Goal: Transaction & Acquisition: Purchase product/service

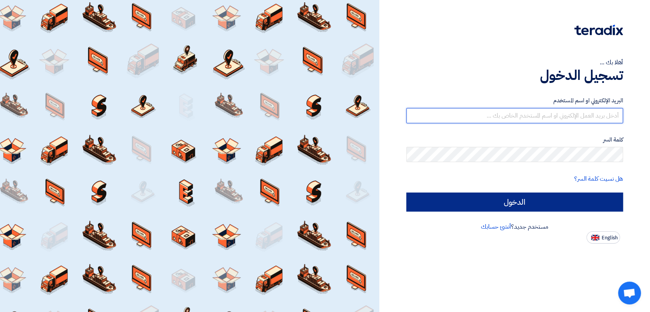
type input "italyaco2030@gmail.com"
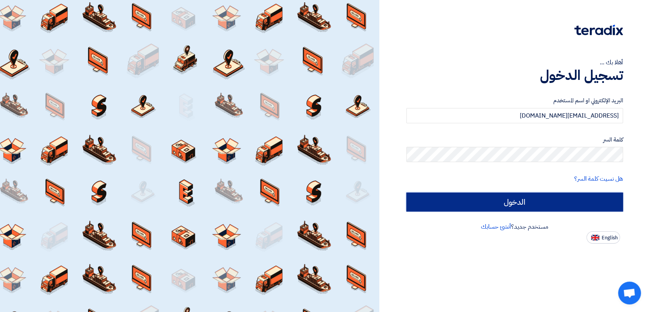
click at [420, 201] on input "الدخول" at bounding box center [514, 202] width 217 height 19
click at [449, 207] on input "الدخول" at bounding box center [514, 202] width 217 height 19
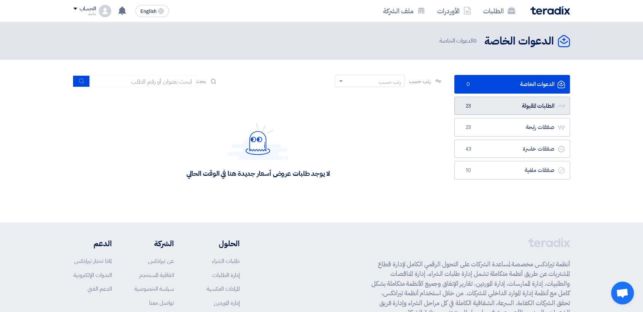
click at [472, 109] on span "23" at bounding box center [468, 106] width 9 height 8
drag, startPoint x: 470, startPoint y: 116, endPoint x: 475, endPoint y: 112, distance: 6.0
click at [475, 112] on ul "الدعوات الخاصة الدعوات الخاصة 0 الطلبات المقبولة الطلبات المقبولة 23 صفقات رابح…" at bounding box center [512, 127] width 116 height 105
click at [475, 112] on link "الطلبات المقبولة الطلبات المقبولة 23" at bounding box center [512, 106] width 116 height 19
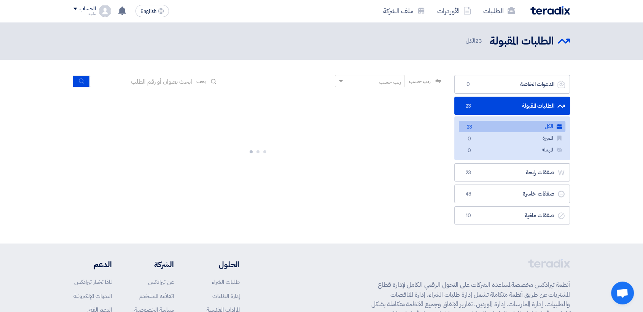
click at [475, 112] on link "الطلبات المقبولة الطلبات المقبولة 23" at bounding box center [512, 106] width 116 height 19
click at [425, 99] on div at bounding box center [258, 150] width 370 height 114
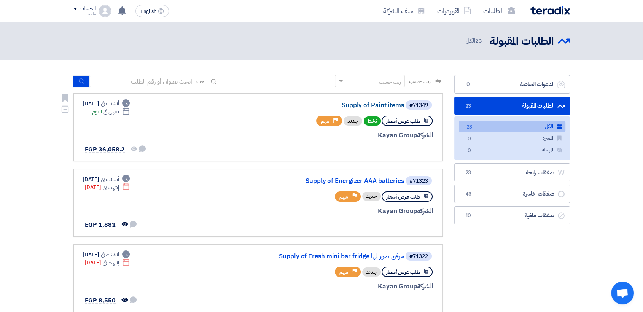
click at [396, 108] on link "Supply of Paint items" at bounding box center [328, 105] width 152 height 7
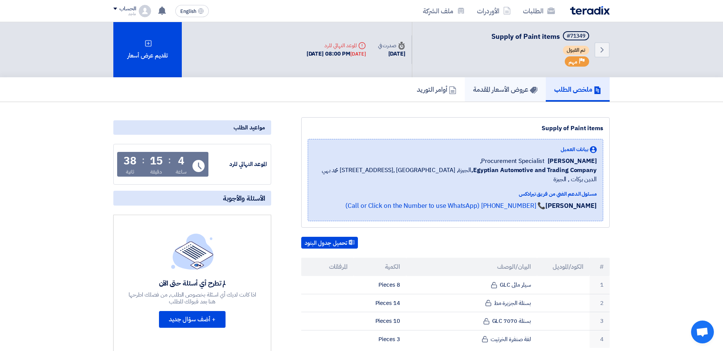
click at [523, 95] on link "عروض الأسعار المقدمة" at bounding box center [505, 89] width 81 height 24
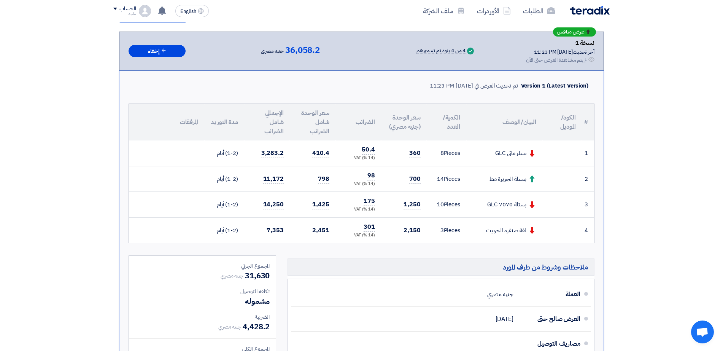
scroll to position [153, 0]
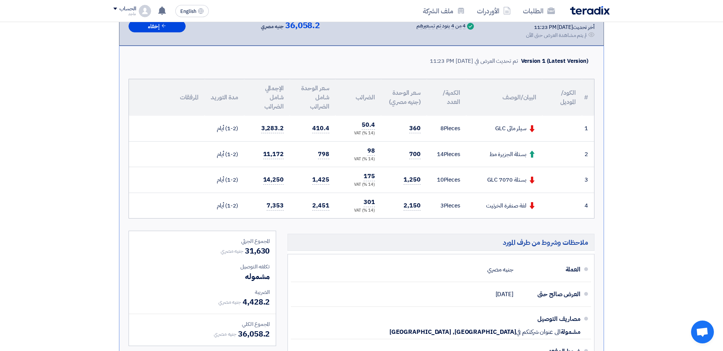
click at [523, 95] on th "البيان/الوصف" at bounding box center [505, 97] width 76 height 37
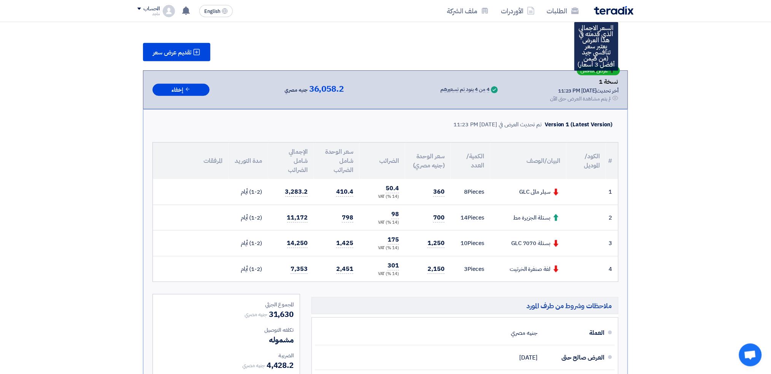
scroll to position [104, 0]
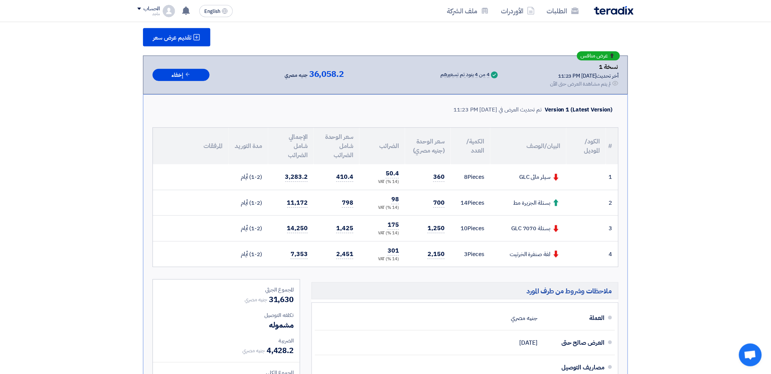
click at [649, 86] on section "تقديم عرض سعر عرض منافس نسخة 1 أخر تحديث 9 Sep 2025, 11:23 PM Offer is Seen لم …" at bounding box center [385, 235] width 771 height 475
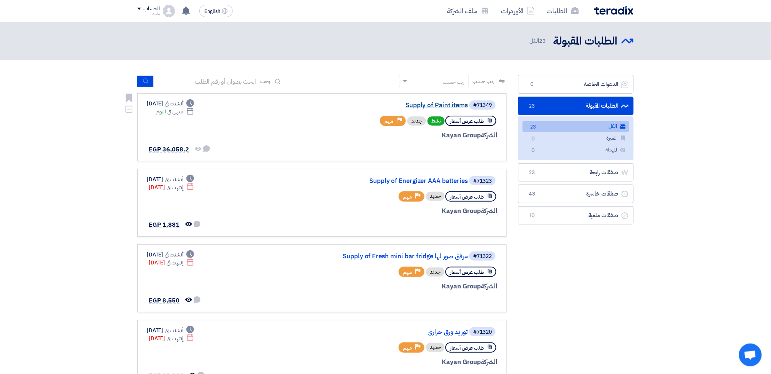
click at [430, 104] on link "Supply of Paint items" at bounding box center [392, 105] width 152 height 7
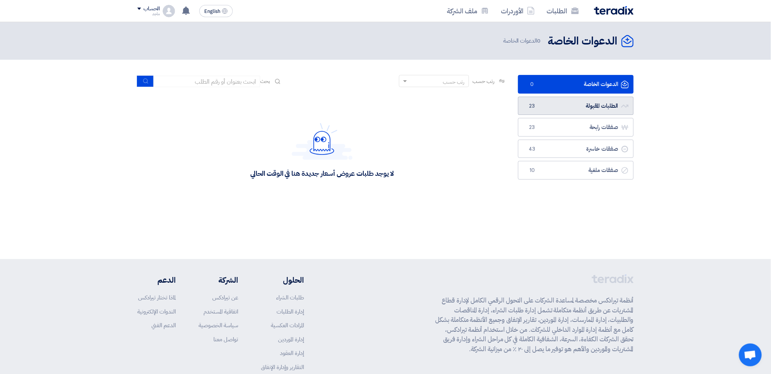
click at [591, 110] on link "الطلبات المقبولة الطلبات المقبولة 23" at bounding box center [576, 106] width 116 height 19
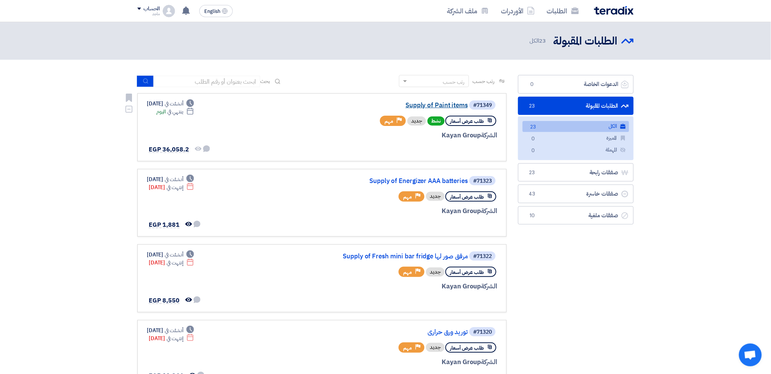
click at [416, 104] on link "Supply of Paint items" at bounding box center [392, 105] width 152 height 7
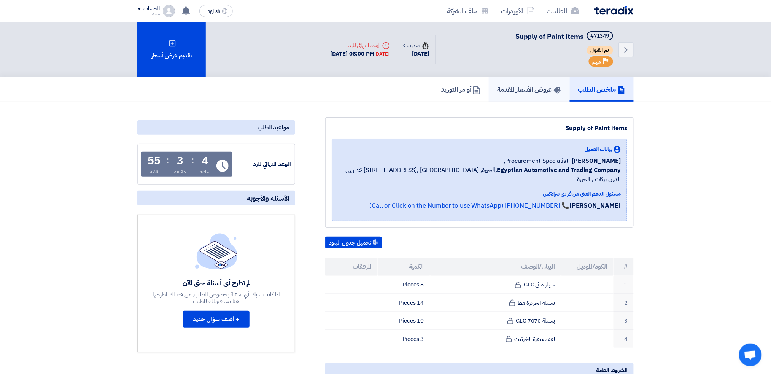
click at [522, 77] on link "عروض الأسعار المقدمة" at bounding box center [529, 89] width 81 height 24
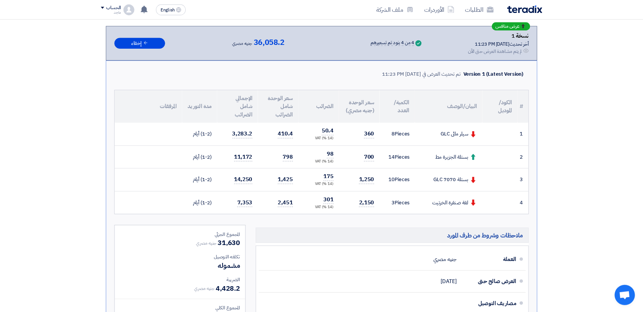
scroll to position [131, 0]
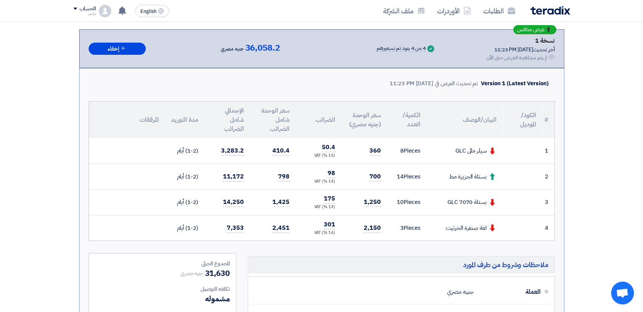
click at [409, 182] on td "14 Pieces" at bounding box center [407, 177] width 40 height 26
drag, startPoint x: 409, startPoint y: 182, endPoint x: 592, endPoint y: 115, distance: 194.2
click at [592, 115] on section "تقديم عرض سعر عرض منافس نسخة 1 أخر تحديث 9 Sep 2025, 11:23 PM Offer is Seen لم …" at bounding box center [321, 208] width 643 height 475
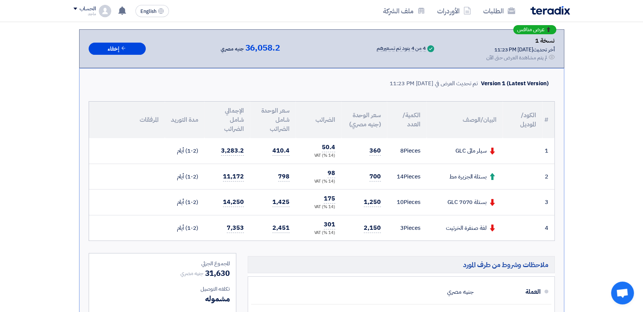
click at [592, 115] on section "تقديم عرض سعر عرض منافس نسخة 1 أخر تحديث 9 Sep 2025, 11:23 PM Offer is Seen لم …" at bounding box center [321, 208] width 643 height 475
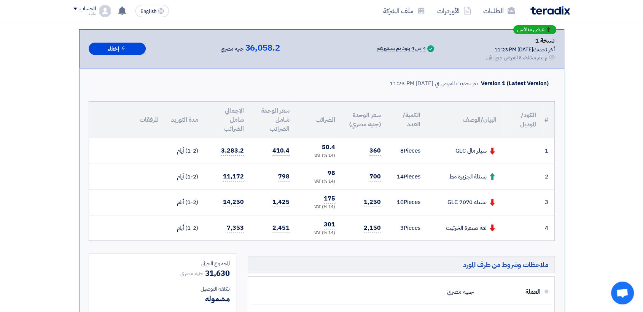
click at [592, 115] on section "تقديم عرض سعر عرض منافس نسخة 1 أخر تحديث 9 Sep 2025, 11:23 PM Offer is Seen لم …" at bounding box center [321, 208] width 643 height 475
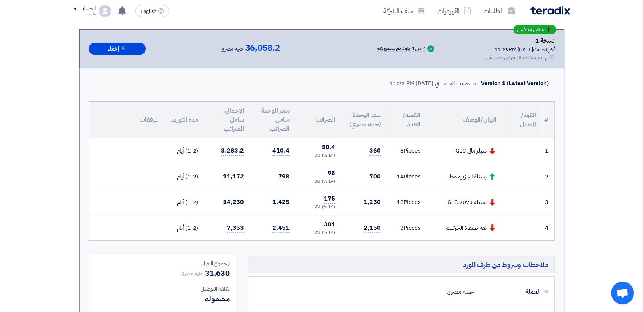
click at [592, 115] on section "تقديم عرض سعر عرض منافس نسخة 1 أخر تحديث 9 Sep 2025, 11:23 PM Offer is Seen لم …" at bounding box center [321, 208] width 643 height 475
click at [595, 77] on section "تقديم عرض سعر عرض منافس نسخة 1 أخر تحديث 9 Sep 2025, 11:23 PM Offer is Seen لم …" at bounding box center [321, 208] width 643 height 475
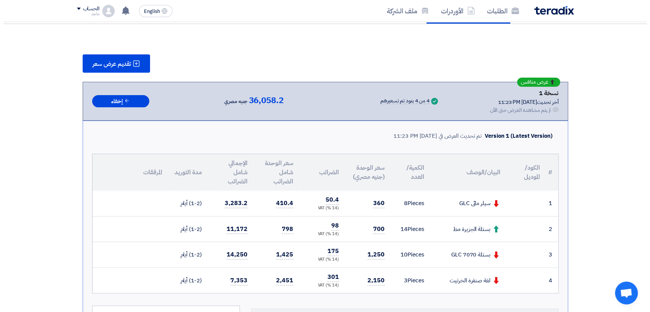
scroll to position [77, 0]
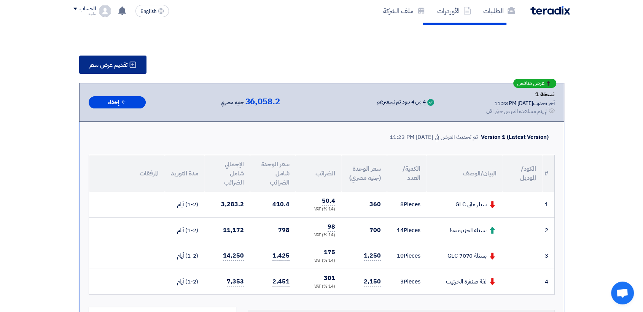
click at [117, 62] on span "تقديم عرض سعر" at bounding box center [108, 65] width 38 height 6
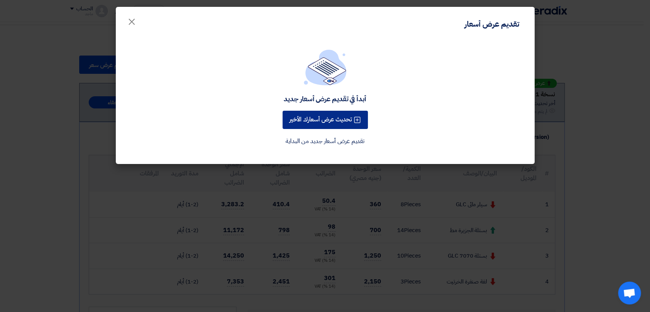
click at [338, 123] on button "تحديث عرض أسعارك الأخير" at bounding box center [324, 120] width 85 height 18
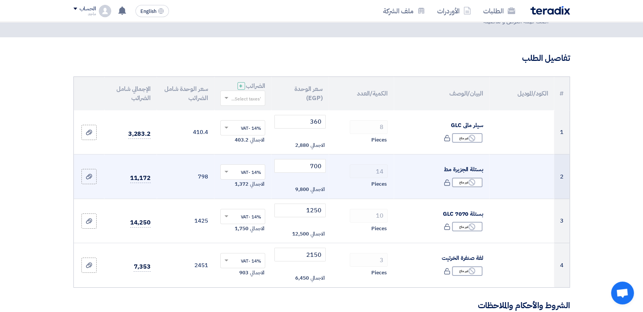
scroll to position [41, 0]
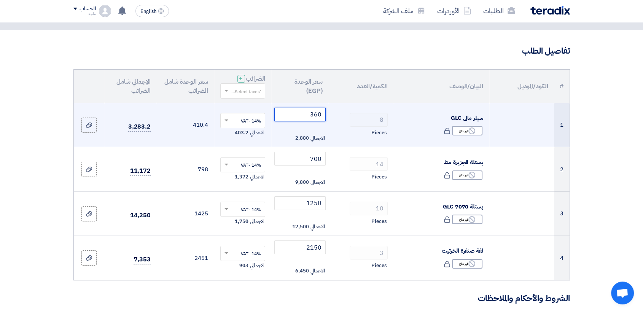
click at [296, 113] on input "360" at bounding box center [299, 115] width 51 height 14
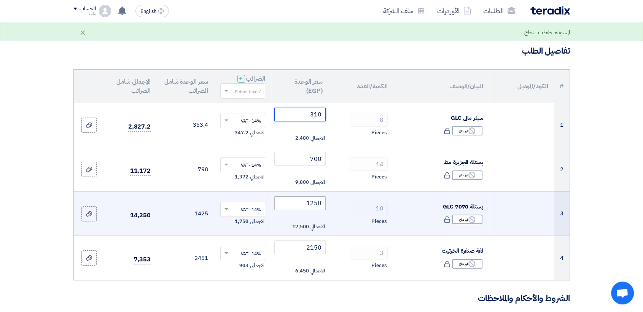
type input "310"
click at [282, 205] on input "1250" at bounding box center [299, 203] width 51 height 14
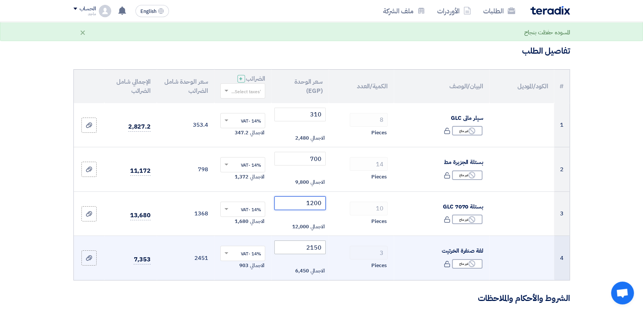
type input "1200"
click at [288, 247] on input "2150" at bounding box center [299, 247] width 51 height 14
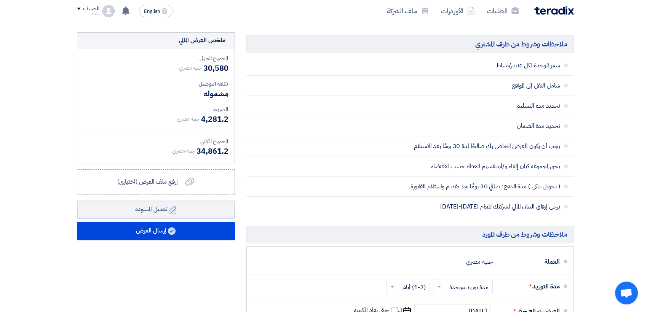
scroll to position [338, 0]
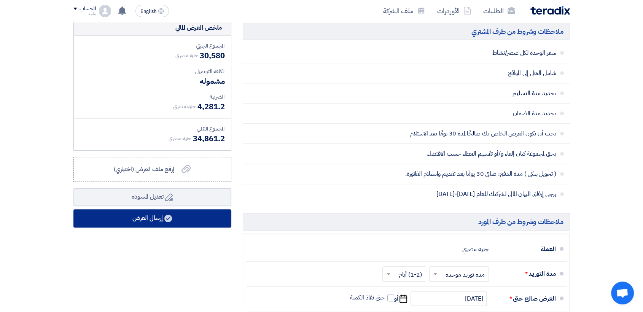
type input "2100"
click at [170, 225] on button "إرسال العرض" at bounding box center [152, 218] width 158 height 18
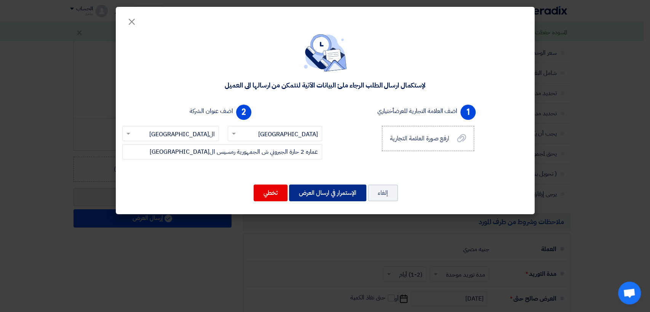
click at [299, 192] on button "الإستمرار في ارسال العرض" at bounding box center [327, 193] width 77 height 17
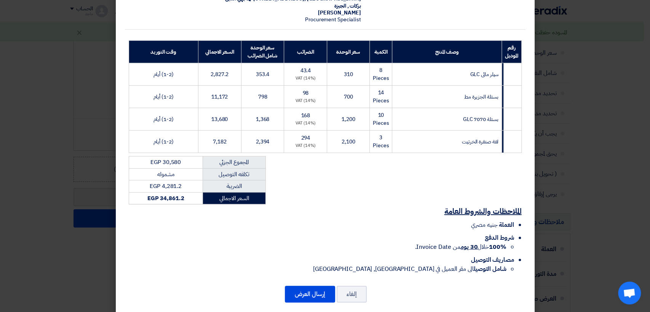
scroll to position [91, 0]
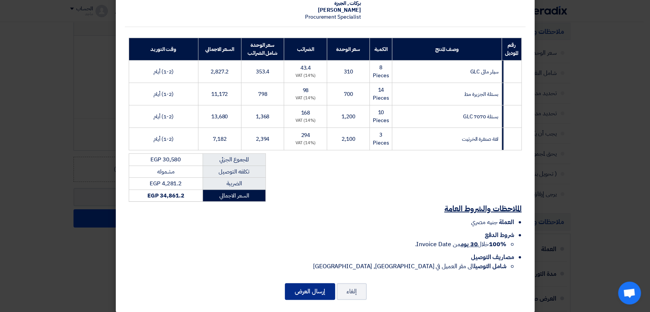
click at [306, 283] on button "إرسال العرض" at bounding box center [310, 291] width 50 height 17
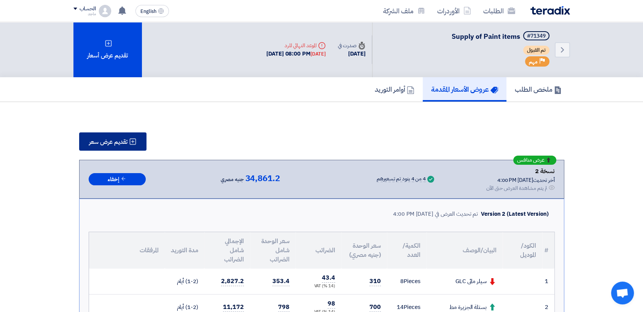
click at [120, 147] on button "تقديم عرض سعر" at bounding box center [112, 141] width 67 height 18
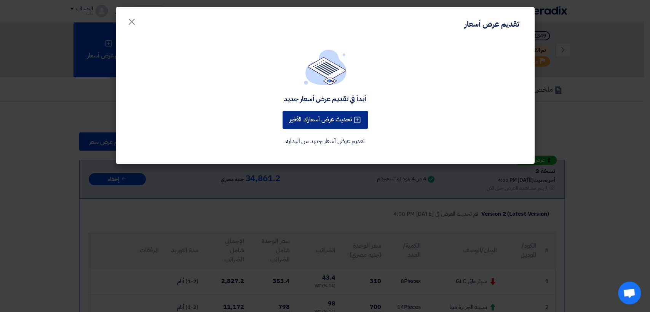
click at [303, 119] on button "تحديث عرض أسعارك الأخير" at bounding box center [324, 120] width 85 height 18
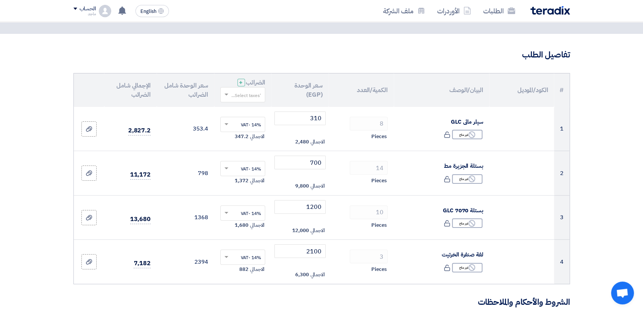
scroll to position [39, 0]
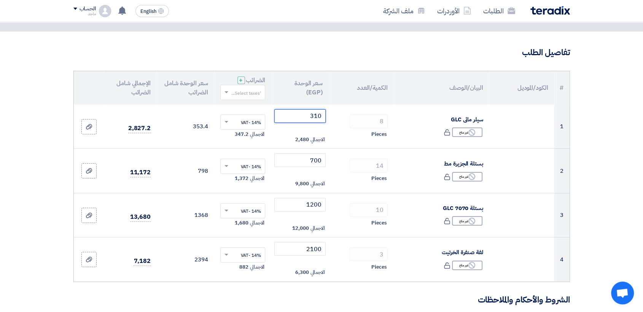
click at [303, 119] on input "310" at bounding box center [299, 116] width 51 height 14
type input "3"
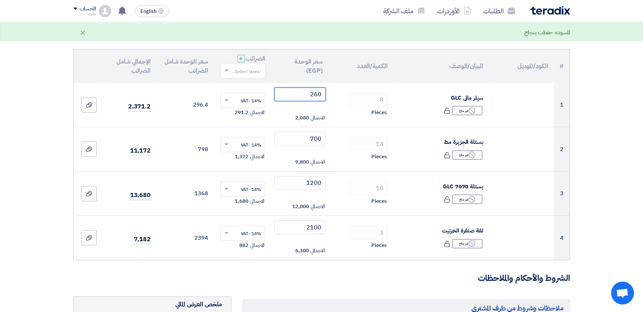
scroll to position [73, 0]
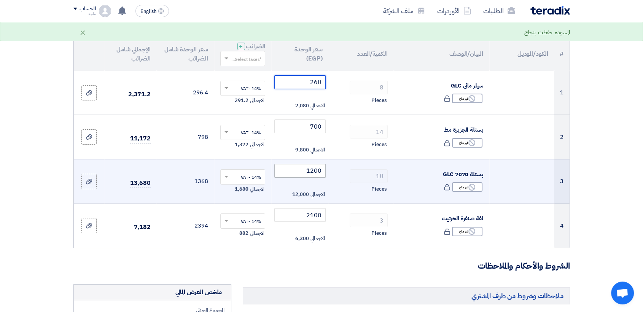
type input "260"
click at [296, 169] on input "1200" at bounding box center [299, 171] width 51 height 14
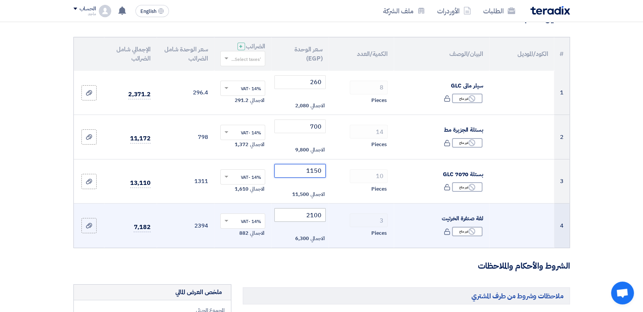
type input "1150"
click at [287, 218] on input "2100" at bounding box center [299, 215] width 51 height 14
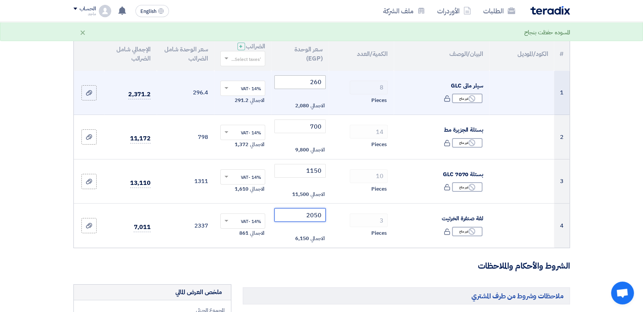
type input "2050"
click at [298, 80] on input "260" at bounding box center [299, 82] width 51 height 14
type input "2"
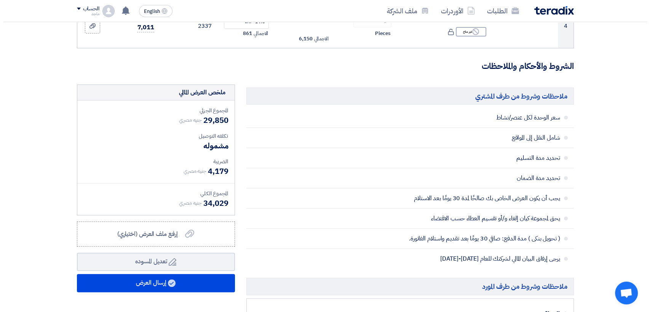
scroll to position [277, 0]
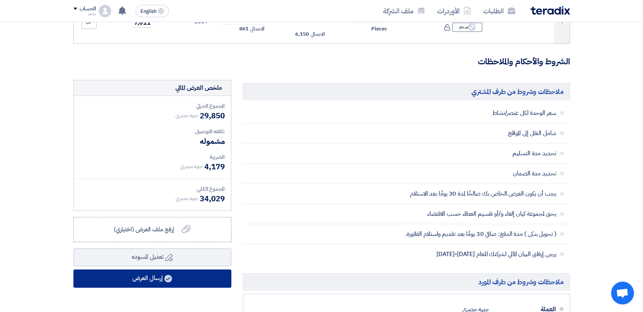
type input "300"
click at [162, 274] on button "إرسال العرض" at bounding box center [152, 278] width 158 height 18
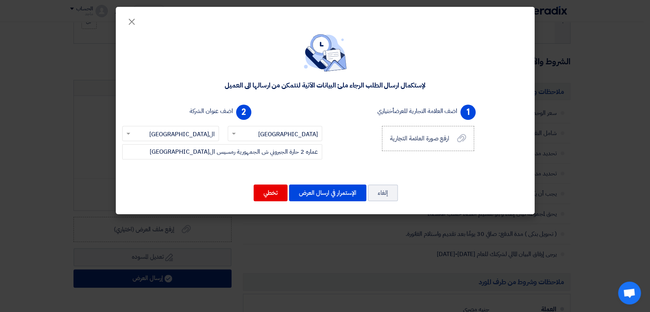
click at [162, 274] on modal-container "× لإستكمال ارسال الطلب الرجاء ملئ البيانات الآتية لنتمكن من ارسالها الى العميل …" at bounding box center [325, 156] width 650 height 312
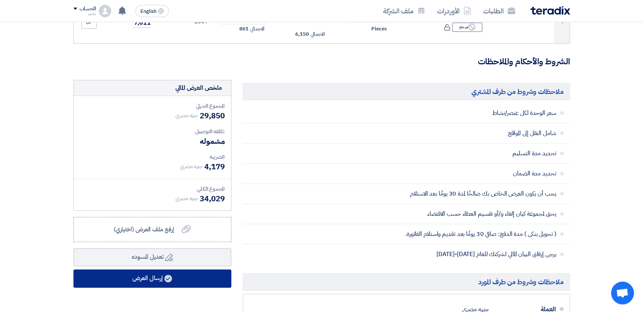
click at [162, 274] on button "إرسال العرض" at bounding box center [152, 278] width 158 height 18
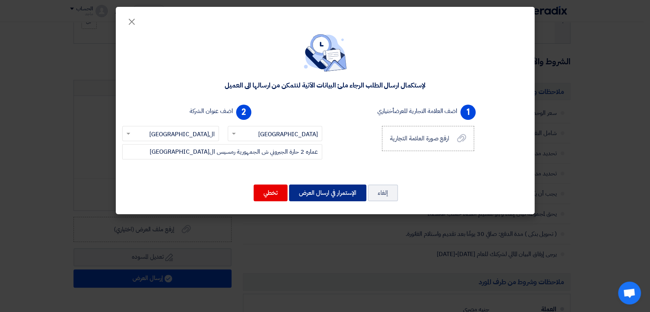
click at [319, 188] on button "الإستمرار في ارسال العرض" at bounding box center [327, 193] width 77 height 17
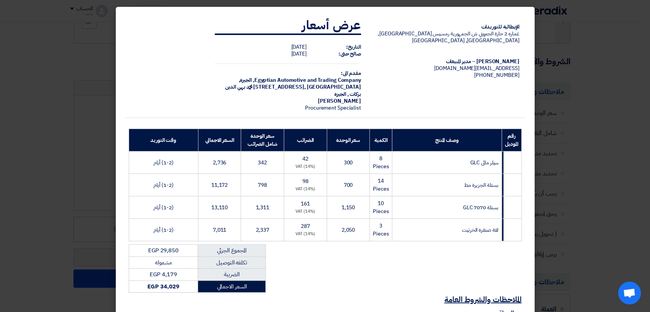
scroll to position [91, 0]
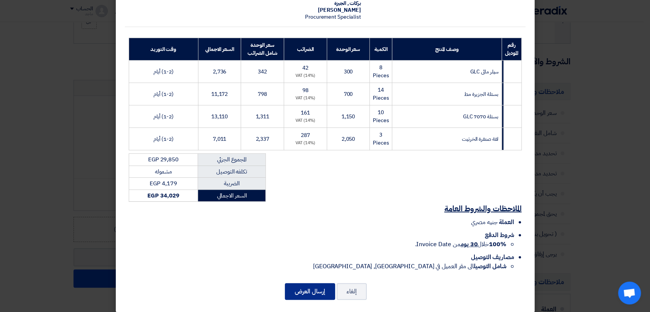
click at [304, 291] on button "إرسال العرض" at bounding box center [310, 291] width 50 height 17
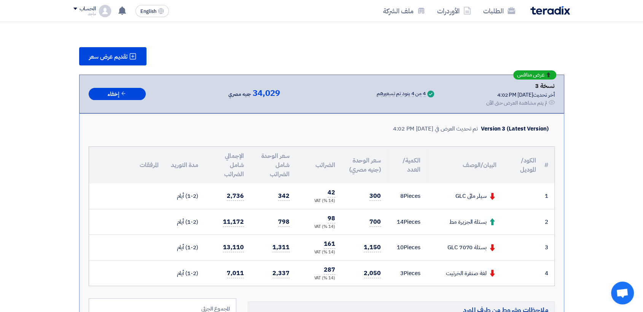
scroll to position [100, 0]
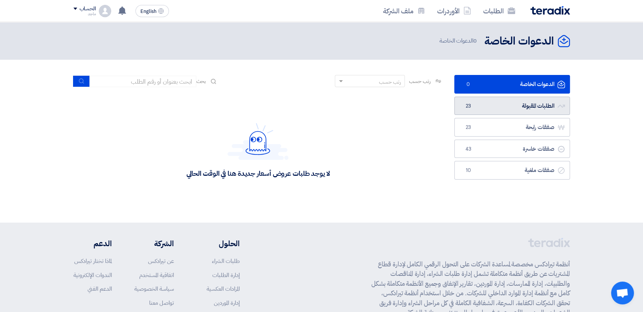
click at [521, 110] on link "الطلبات المقبولة الطلبات المقبولة 23" at bounding box center [512, 106] width 116 height 19
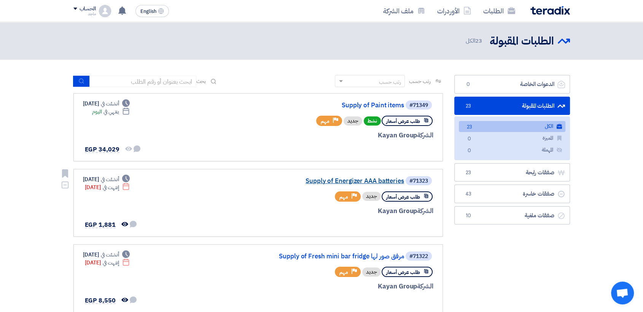
click at [336, 183] on link "Supply of Energizer AAA batteries" at bounding box center [328, 181] width 152 height 7
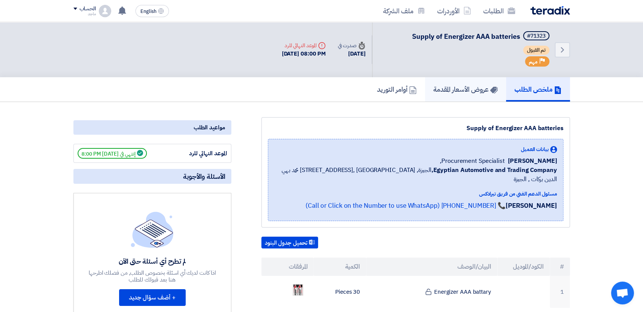
click at [460, 89] on h5 "عروض الأسعار المقدمة" at bounding box center [465, 89] width 64 height 9
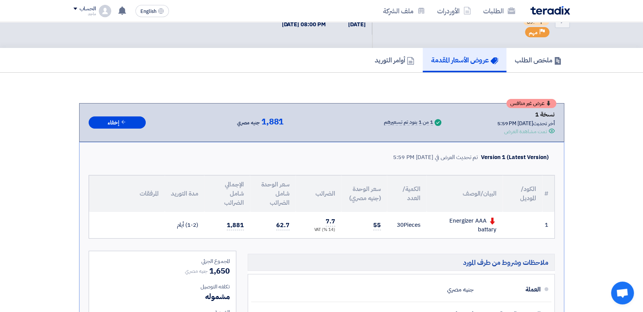
scroll to position [6, 0]
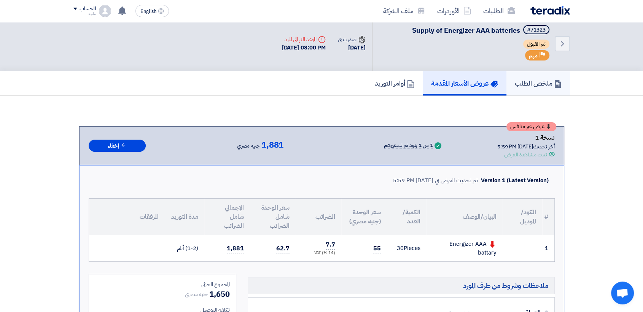
click at [534, 84] on h5 "ملخص الطلب" at bounding box center [538, 83] width 47 height 9
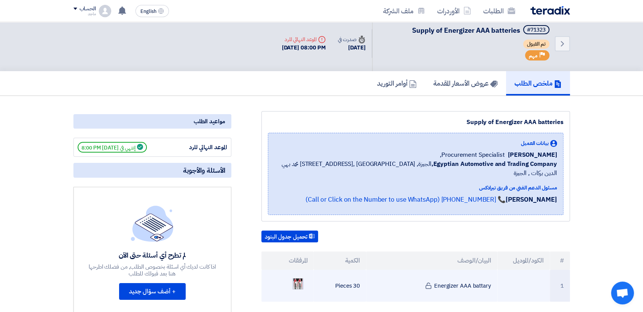
click at [302, 273] on img at bounding box center [298, 284] width 11 height 22
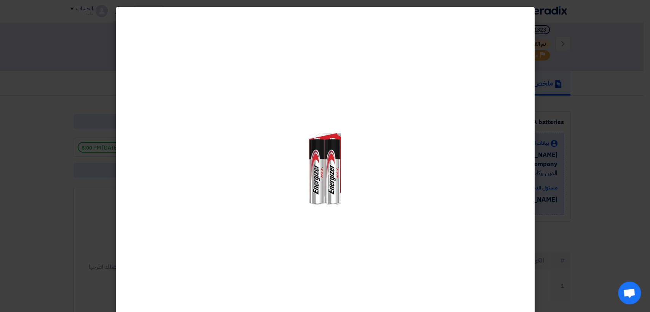
click at [549, 132] on modal-container at bounding box center [325, 156] width 650 height 312
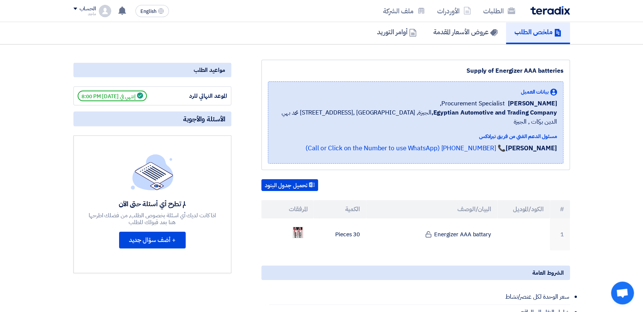
scroll to position [76, 0]
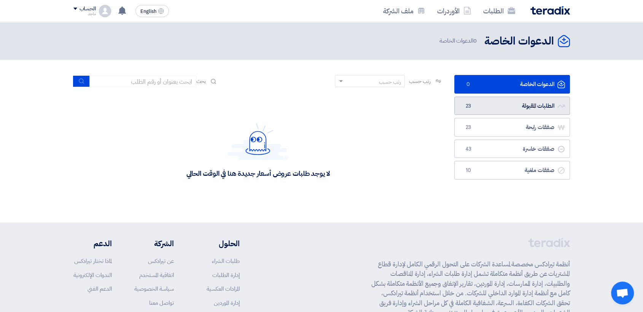
click at [495, 99] on link "الطلبات المقبولة الطلبات المقبولة 23" at bounding box center [512, 106] width 116 height 19
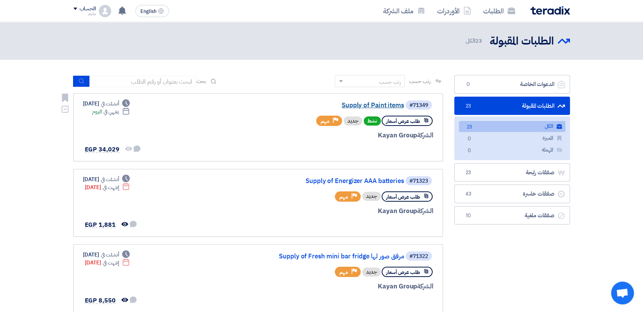
click at [384, 104] on link "Supply of Paint items" at bounding box center [328, 105] width 152 height 7
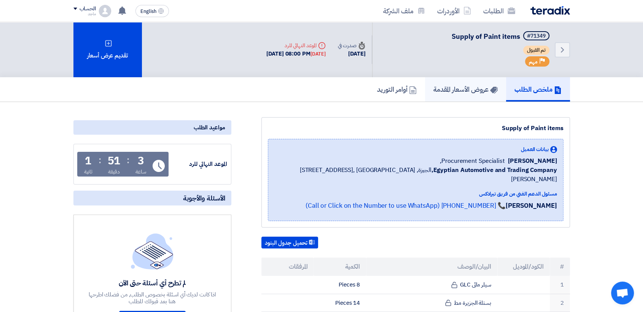
click at [450, 86] on h5 "عروض الأسعار المقدمة" at bounding box center [465, 89] width 64 height 9
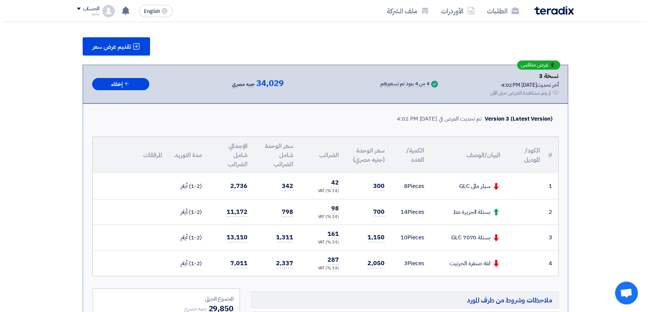
scroll to position [95, 0]
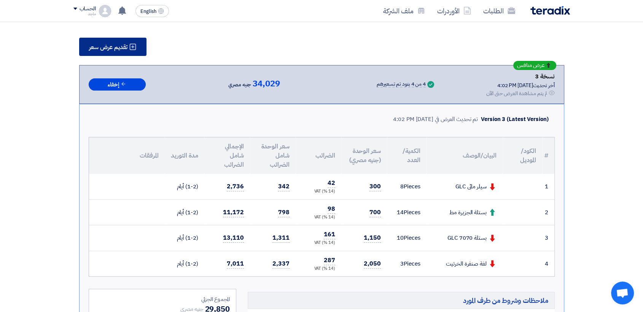
click at [115, 40] on button "تقديم عرض سعر" at bounding box center [112, 47] width 67 height 18
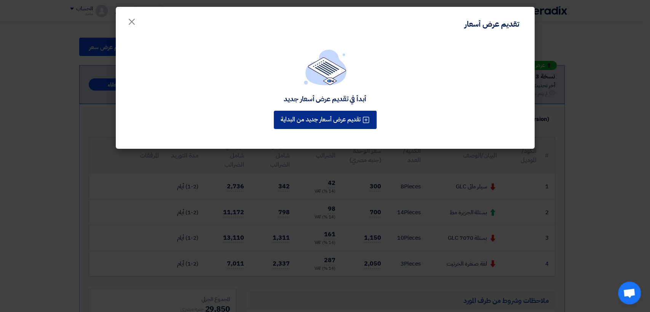
click at [303, 126] on button "تقديم عرض أسعار جديد من البداية" at bounding box center [325, 120] width 103 height 18
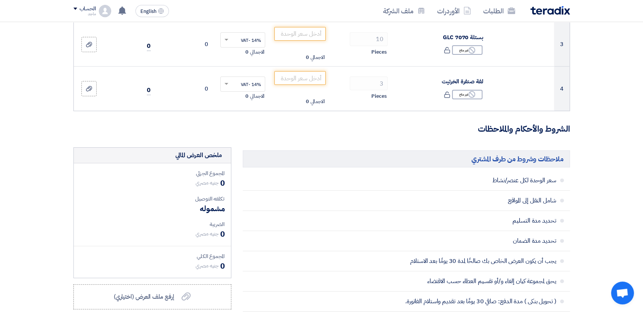
scroll to position [216, 0]
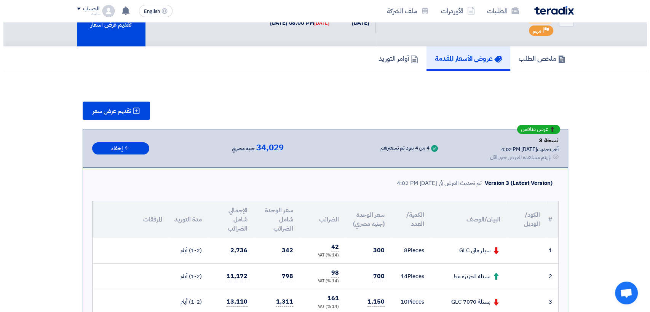
scroll to position [9, 0]
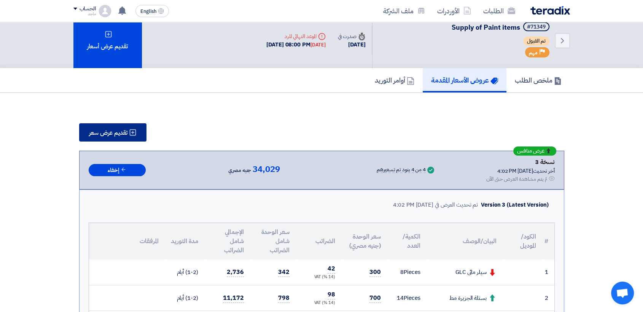
click at [121, 134] on span "تقديم عرض سعر" at bounding box center [108, 133] width 38 height 6
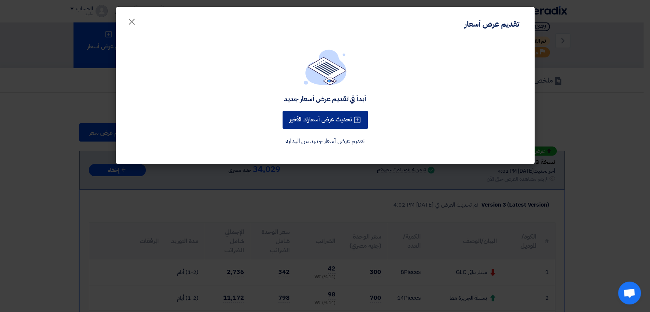
click at [299, 124] on button "تحديث عرض أسعارك الأخير" at bounding box center [324, 120] width 85 height 18
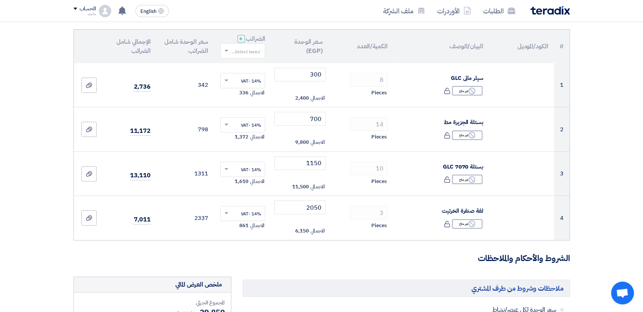
scroll to position [107, 0]
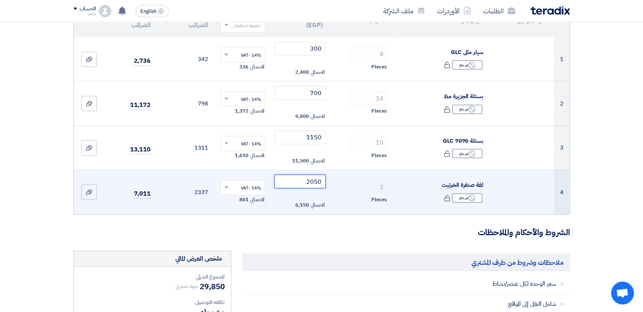
click at [294, 180] on input "2050" at bounding box center [299, 182] width 51 height 14
type input "2"
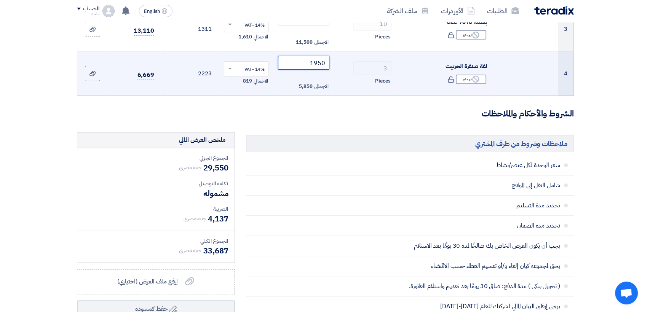
scroll to position [245, 0]
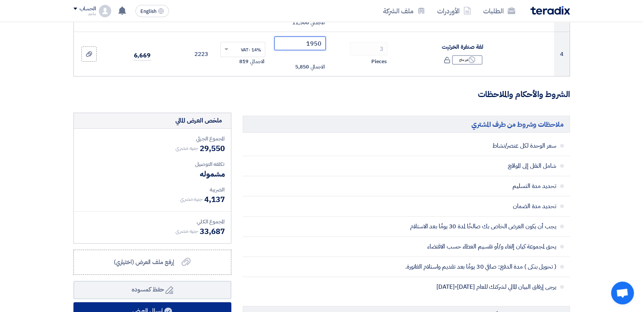
type input "1950"
click at [168, 304] on button "إرسال العرض" at bounding box center [152, 311] width 158 height 18
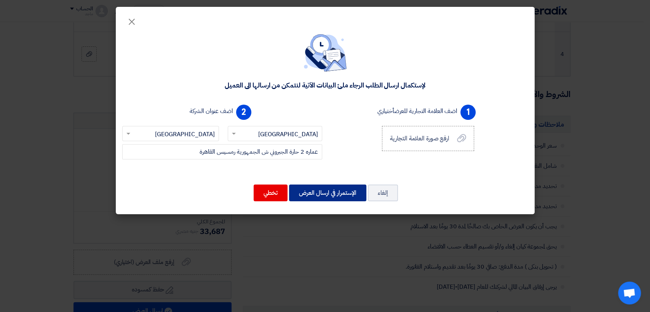
click at [301, 191] on button "الإستمرار في ارسال العرض" at bounding box center [327, 193] width 77 height 17
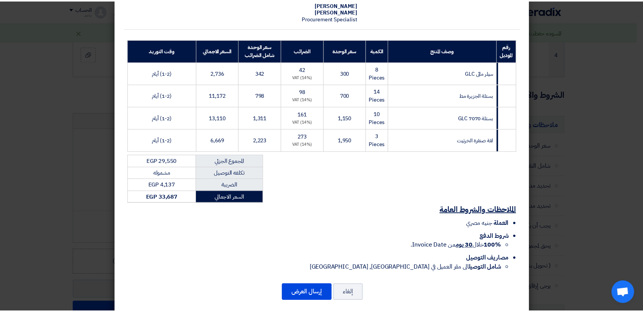
scroll to position [91, 0]
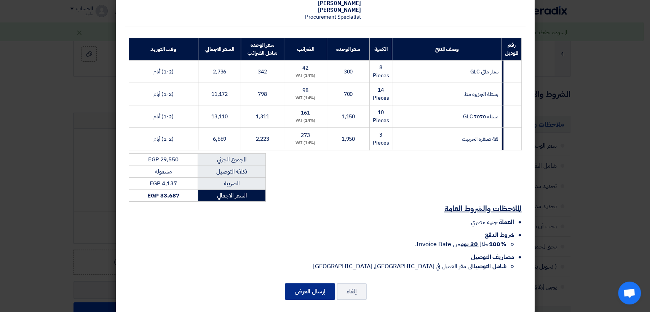
click at [305, 285] on button "إرسال العرض" at bounding box center [310, 291] width 50 height 17
click at [579, 186] on modal-container "الإيطالية للتوريدات عماره 2 حارة الجبروني ش الجمهورية رمسيس ال[GEOGRAPHIC_DATA]…" at bounding box center [325, 156] width 650 height 312
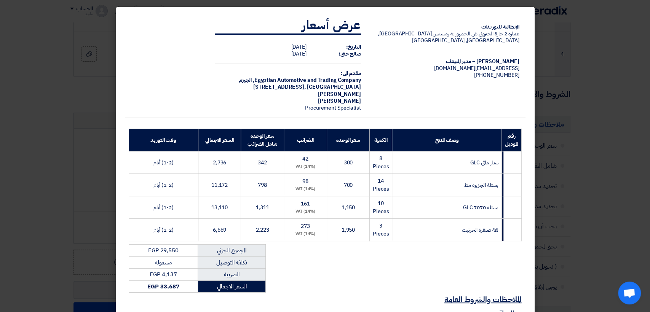
click at [579, 186] on modal-container "الإيطالية للتوريدات عماره 2 حارة الجبروني ش الجمهورية رمسيس ال[GEOGRAPHIC_DATA]…" at bounding box center [325, 156] width 650 height 312
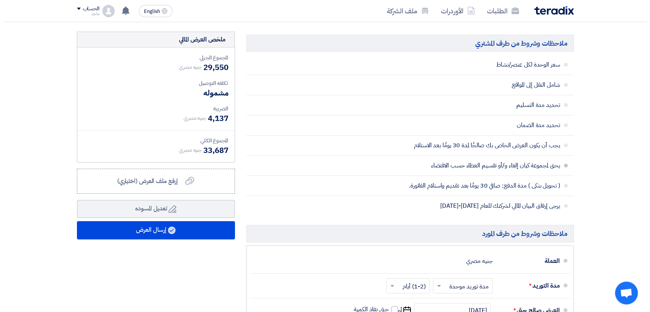
scroll to position [348, 0]
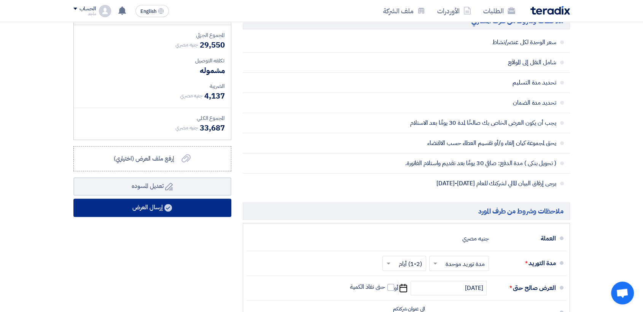
click at [142, 210] on button "إرسال العرض" at bounding box center [152, 208] width 158 height 18
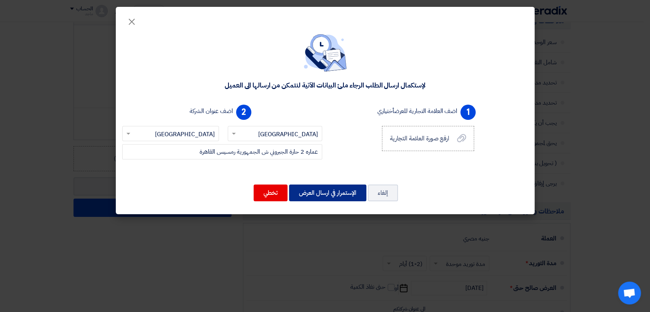
click at [324, 201] on button "الإستمرار في ارسال العرض" at bounding box center [327, 193] width 77 height 17
click at [324, 197] on button "الإستمرار في ارسال العرض" at bounding box center [327, 193] width 77 height 17
click at [339, 194] on button "الإستمرار في ارسال العرض" at bounding box center [327, 193] width 77 height 17
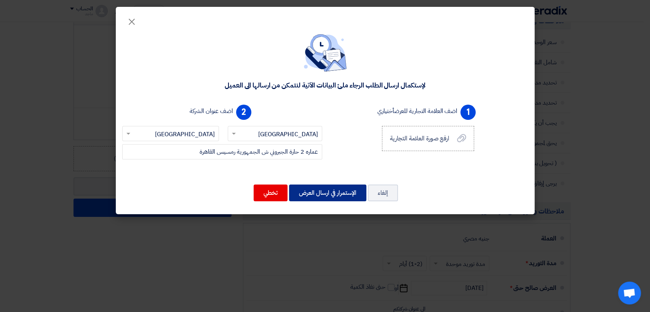
click at [339, 194] on button "الإستمرار في ارسال العرض" at bounding box center [327, 193] width 77 height 17
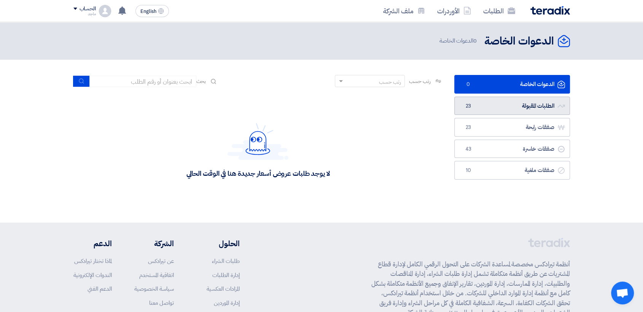
click at [527, 107] on link "الطلبات المقبولة الطلبات المقبولة 23" at bounding box center [512, 106] width 116 height 19
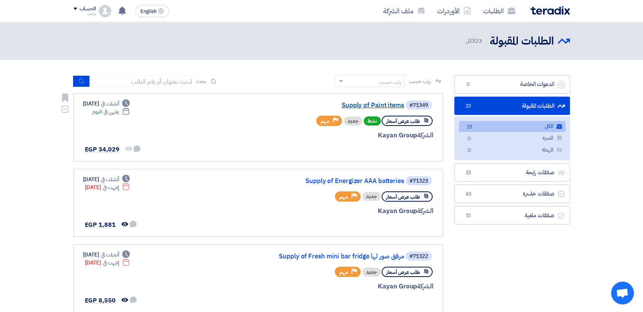
click at [363, 104] on link "Supply of Paint items" at bounding box center [328, 105] width 152 height 7
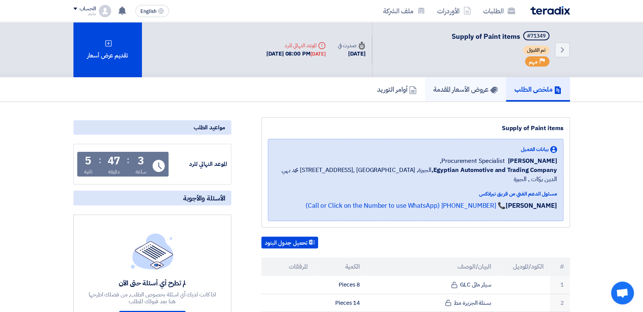
click at [447, 97] on link "عروض الأسعار المقدمة" at bounding box center [465, 89] width 81 height 24
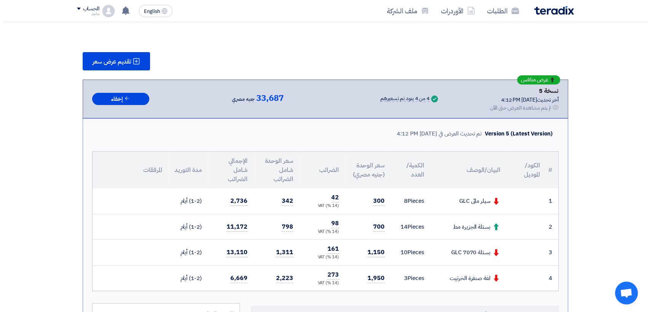
scroll to position [82, 0]
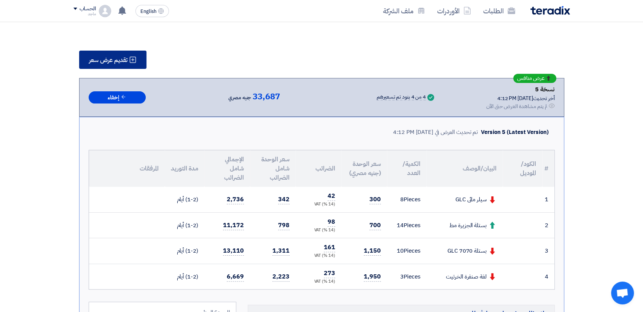
click at [113, 57] on span "تقديم عرض سعر" at bounding box center [108, 60] width 38 height 6
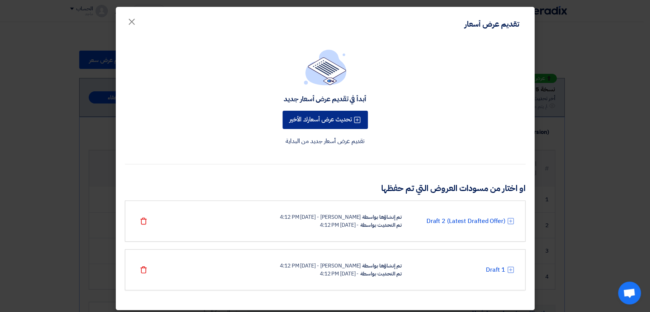
click at [293, 123] on button "تحديث عرض أسعارك الأخير" at bounding box center [324, 120] width 85 height 18
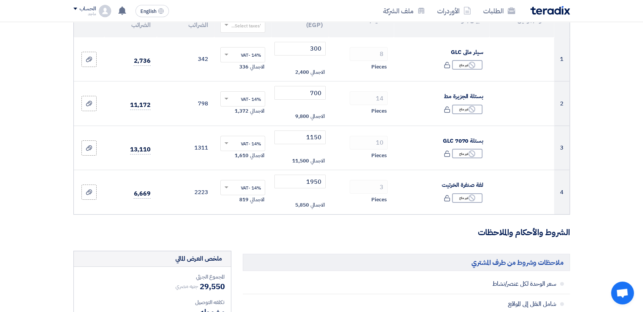
scroll to position [149, 0]
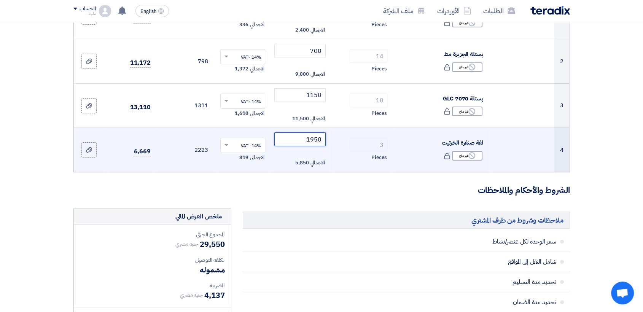
click at [297, 145] on input "1950" at bounding box center [299, 139] width 51 height 14
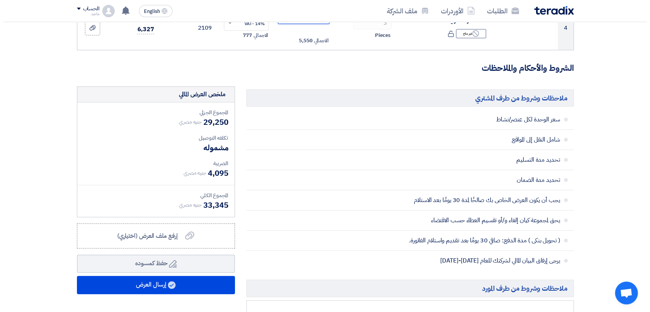
scroll to position [288, 0]
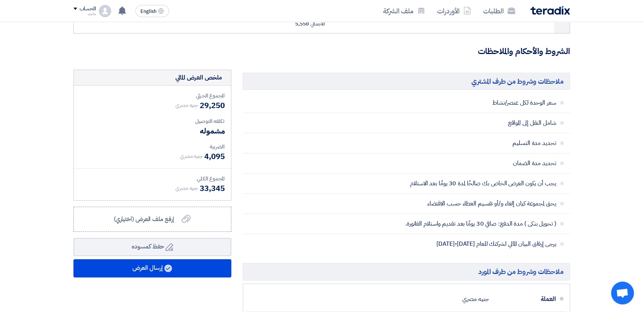
type input "1850"
click at [277, 199] on li "يحق لمجموعة كيان إلغاء و/أو تقسيم العطاء حسب الاقتضاء" at bounding box center [406, 204] width 327 height 20
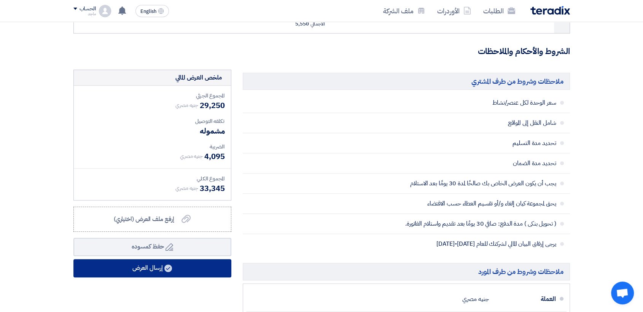
click at [201, 269] on button "إرسال العرض" at bounding box center [152, 268] width 158 height 18
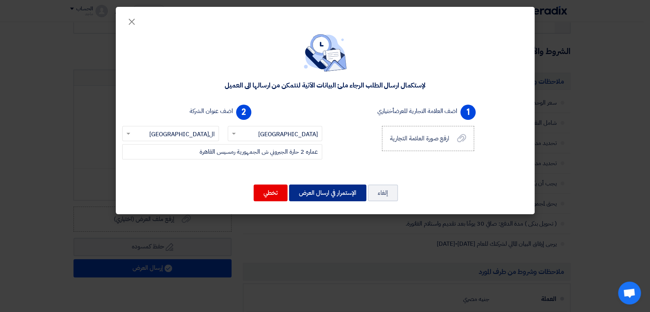
click at [326, 189] on button "الإستمرار في ارسال العرض" at bounding box center [327, 193] width 77 height 17
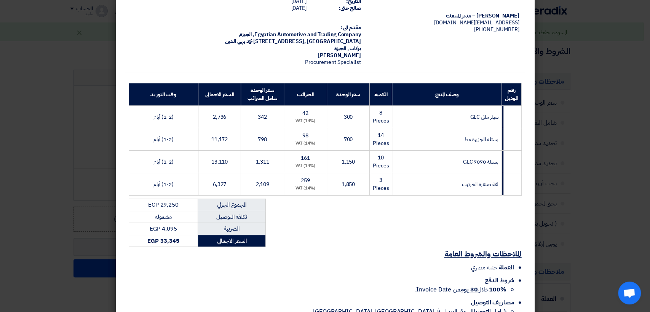
scroll to position [91, 0]
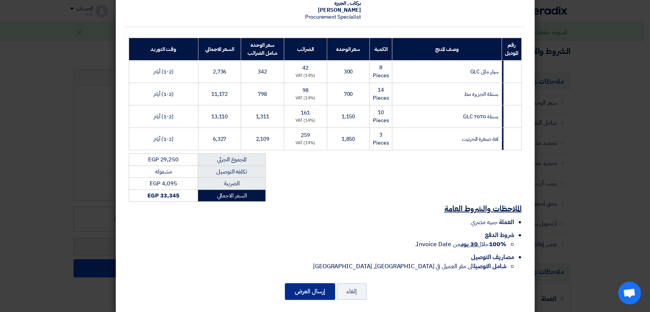
click at [301, 283] on button "إرسال العرض" at bounding box center [310, 291] width 50 height 17
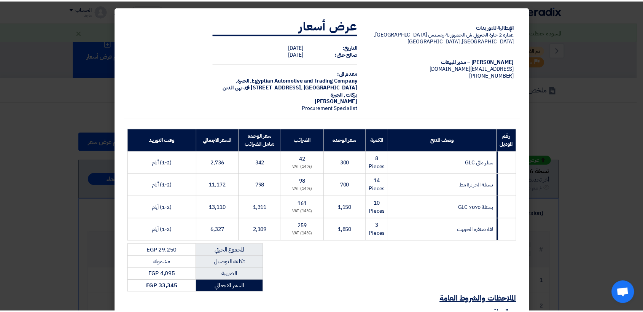
scroll to position [91, 0]
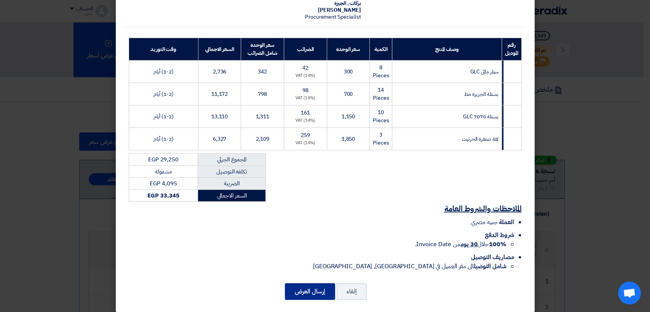
click at [303, 283] on button "إرسال العرض" at bounding box center [310, 291] width 50 height 17
click at [545, 188] on modal-container "الإيطالية للتوريدات عماره 2 حارة الجبروني ش الجمهورية رمسيس القاهرة, القاهرة, E…" at bounding box center [325, 156] width 650 height 312
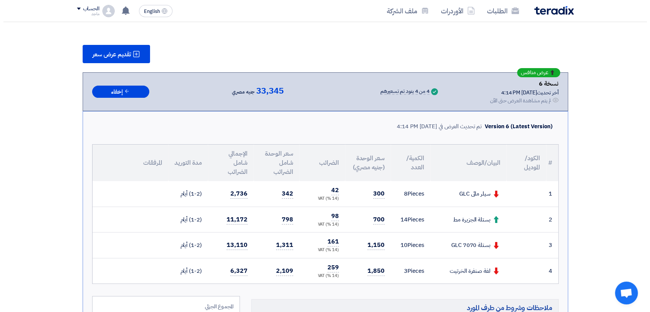
scroll to position [77, 0]
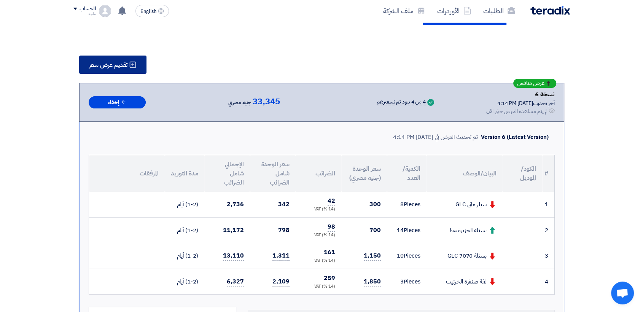
click at [131, 62] on icon at bounding box center [133, 65] width 8 height 8
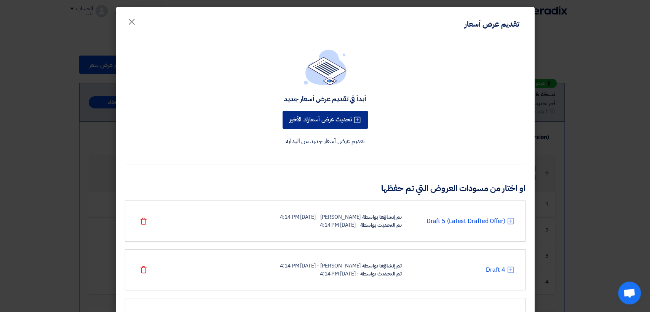
click at [321, 123] on button "تحديث عرض أسعارك الأخير" at bounding box center [324, 120] width 85 height 18
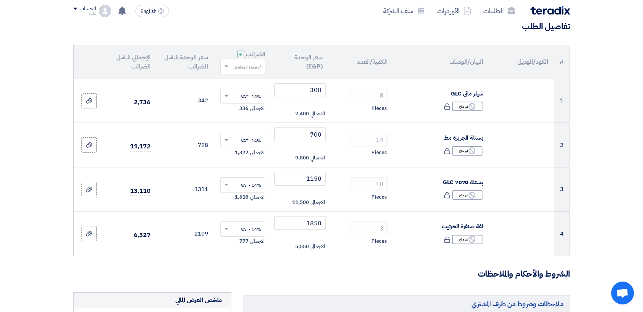
scroll to position [80, 0]
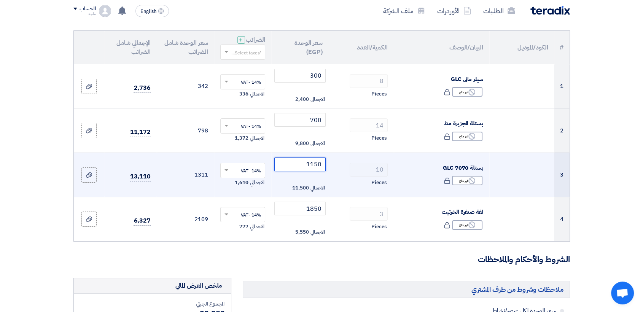
click at [289, 162] on input "1150" at bounding box center [299, 165] width 51 height 14
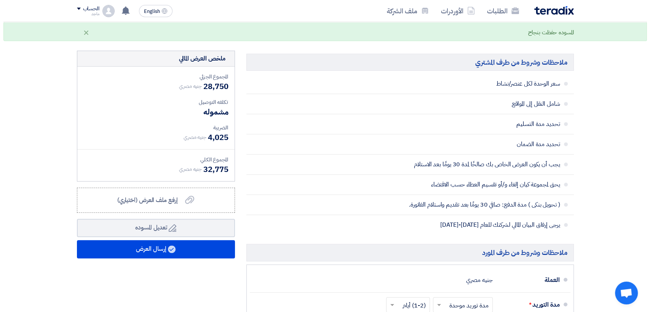
scroll to position [329, 0]
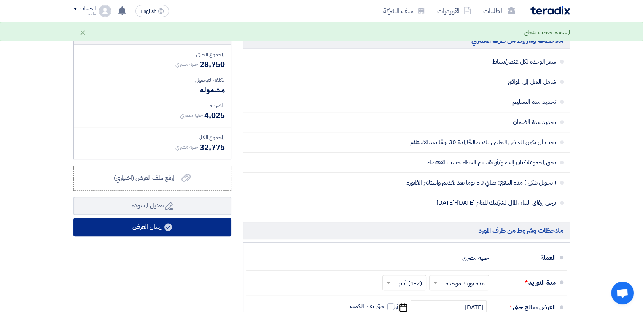
type input "1100"
click at [170, 234] on button "إرسال العرض" at bounding box center [152, 227] width 158 height 18
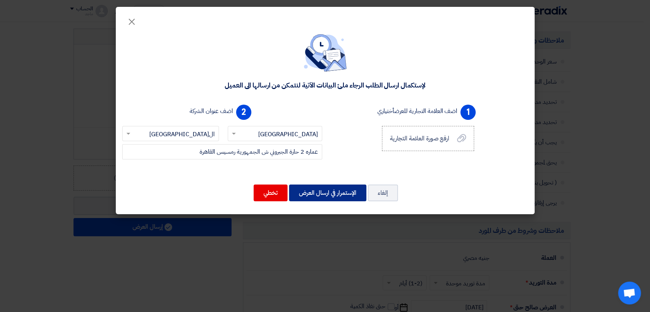
click at [341, 190] on button "الإستمرار في ارسال العرض" at bounding box center [327, 193] width 77 height 17
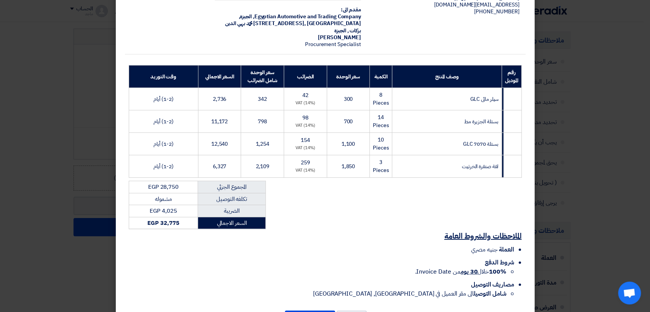
scroll to position [87, 0]
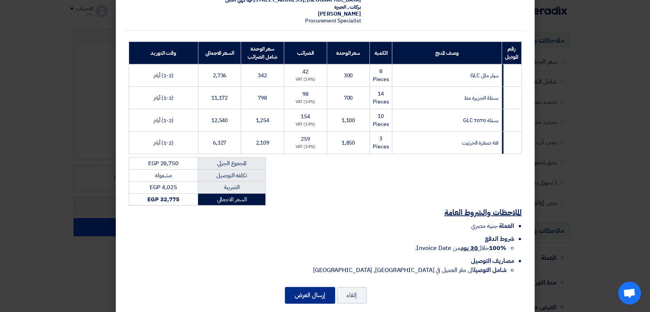
click at [307, 287] on button "إرسال العرض" at bounding box center [310, 295] width 50 height 17
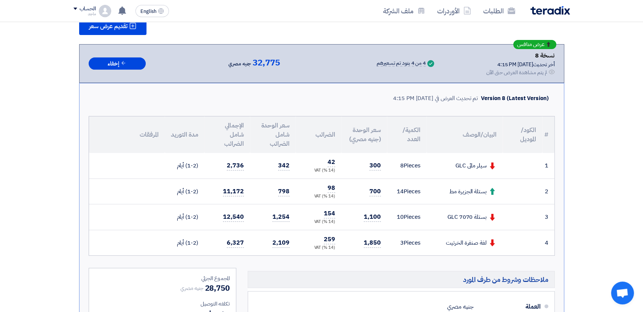
scroll to position [127, 0]
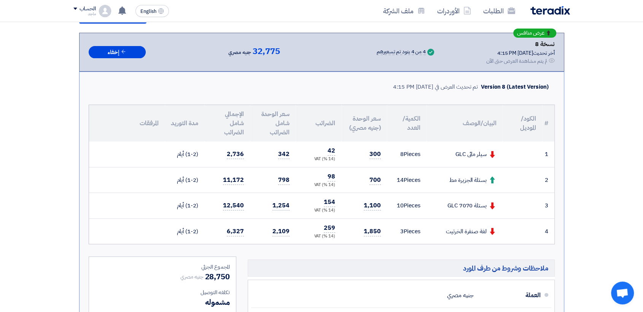
click at [562, 102] on div "Version 8 (Latest Version) تم تحديث العرض في 10 Sep 2025, 4:15 PM # الكود/المود…" at bounding box center [321, 246] width 485 height 349
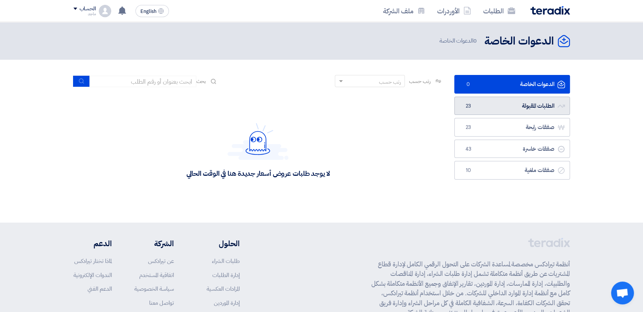
click at [484, 104] on link "الطلبات المقبولة الطلبات المقبولة 23" at bounding box center [512, 106] width 116 height 19
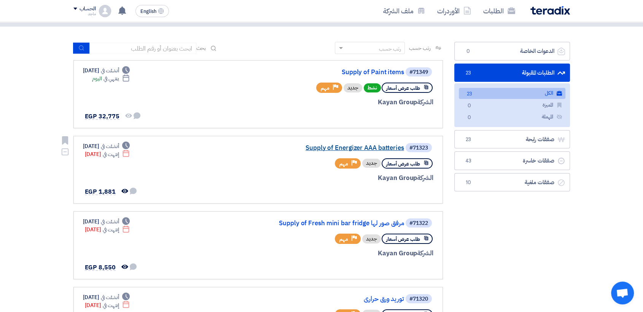
scroll to position [96, 0]
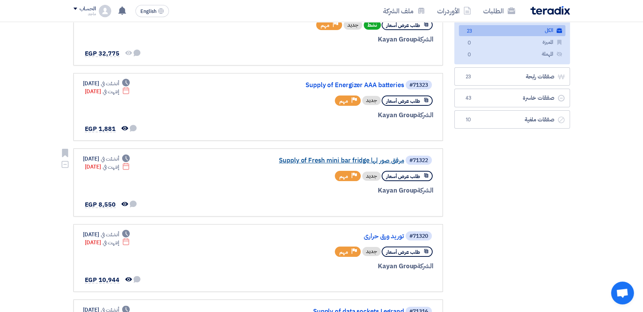
click at [359, 162] on link "Supply of Fresh mini bar fridge مرفق صور لها" at bounding box center [328, 160] width 152 height 7
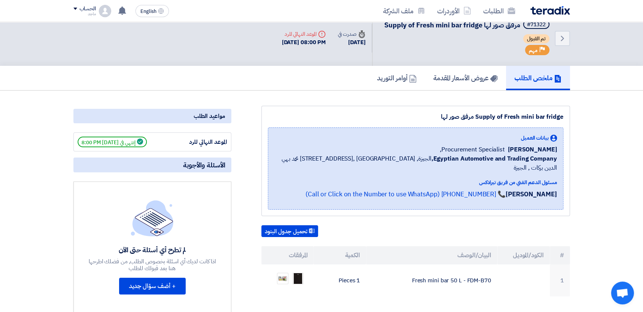
scroll to position [2, 0]
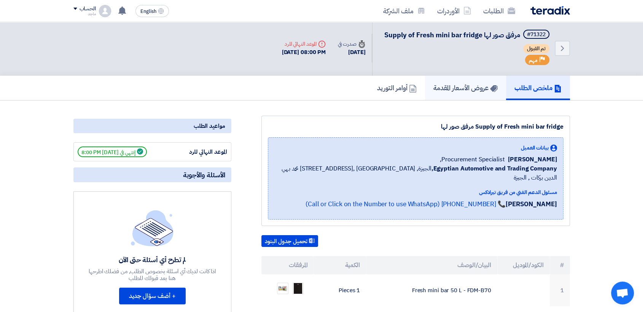
click at [464, 77] on link "عروض الأسعار المقدمة" at bounding box center [465, 88] width 81 height 24
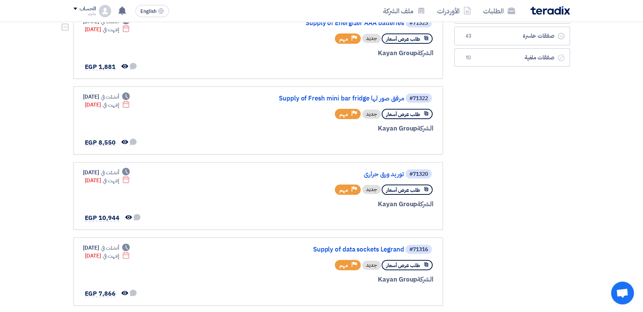
scroll to position [158, 0]
click at [389, 175] on link "توريد ورق حراري" at bounding box center [328, 173] width 152 height 7
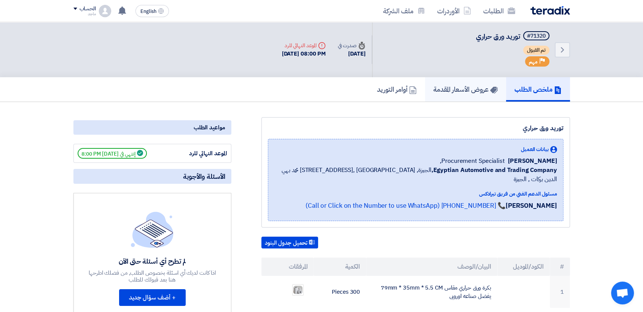
click at [475, 91] on h5 "عروض الأسعار المقدمة" at bounding box center [465, 89] width 64 height 9
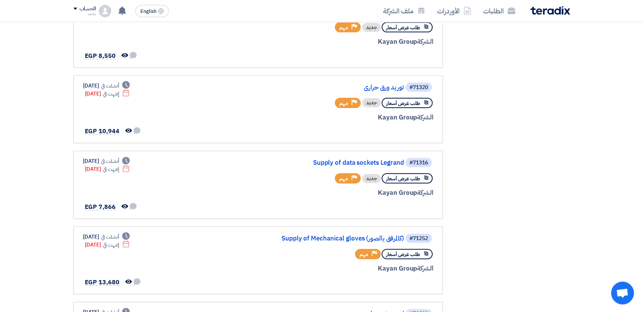
scroll to position [250, 0]
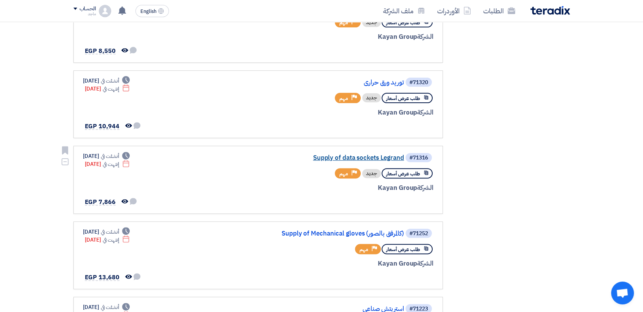
click at [368, 158] on link "Supply of data sockets Legrand" at bounding box center [328, 157] width 152 height 7
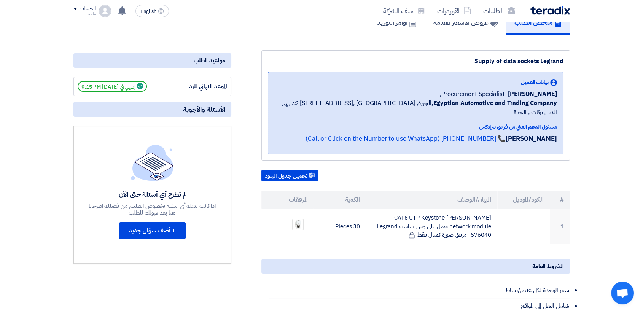
scroll to position [83, 0]
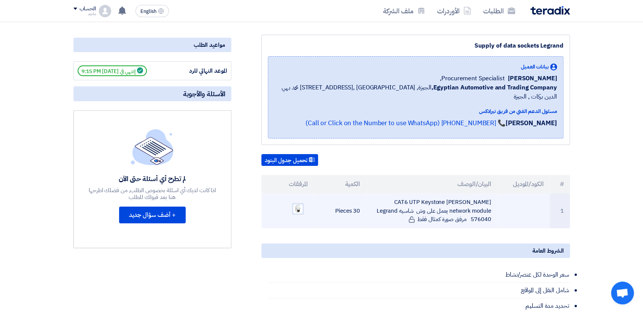
click at [301, 204] on img at bounding box center [298, 209] width 11 height 11
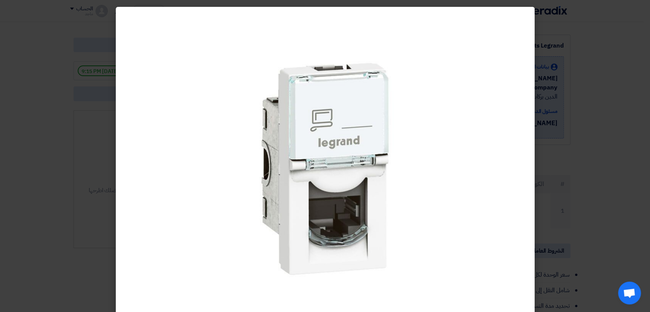
click at [627, 167] on modal-container at bounding box center [325, 156] width 650 height 312
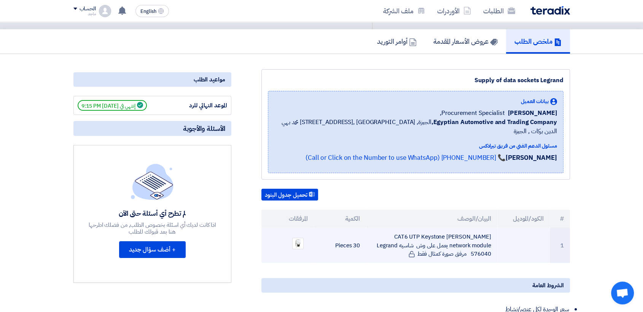
scroll to position [0, 0]
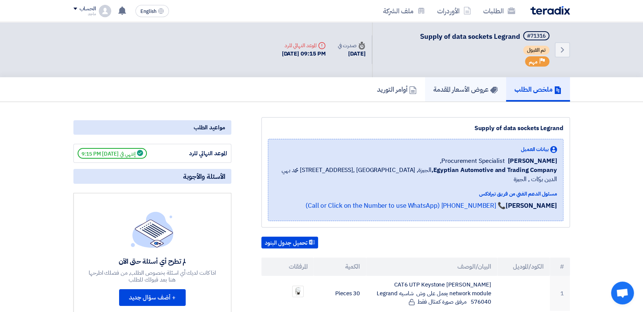
click at [491, 96] on link "عروض الأسعار المقدمة" at bounding box center [465, 89] width 81 height 24
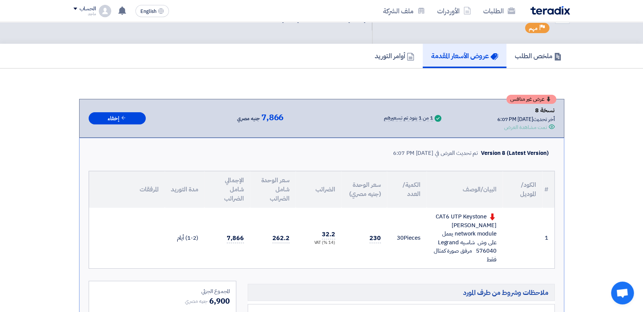
scroll to position [46, 0]
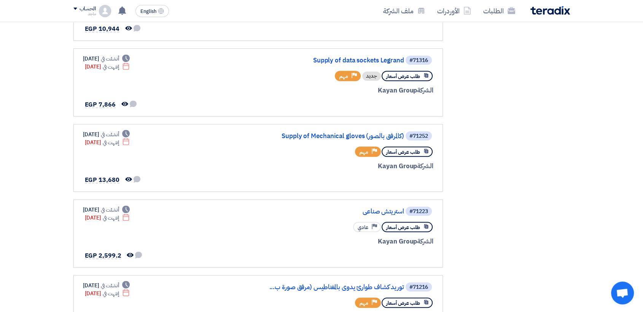
scroll to position [352, 0]
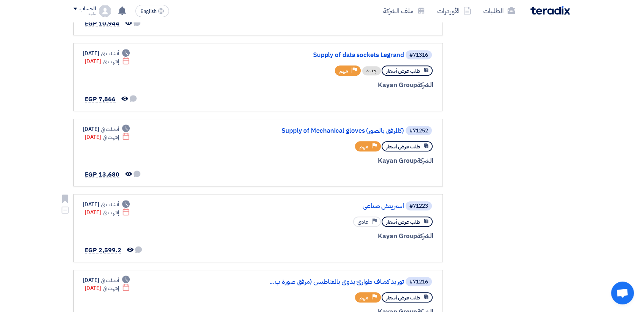
click at [390, 208] on div "#71223 استريتش صناعى" at bounding box center [341, 206] width 183 height 11
click at [64, 13] on nav "الطلبات الأوردرات ملف الشركة English EN تعديل جديد خاص بطلب شراء "Supply of dat…" at bounding box center [321, 11] width 643 height 22
